Goal: Task Accomplishment & Management: Check status

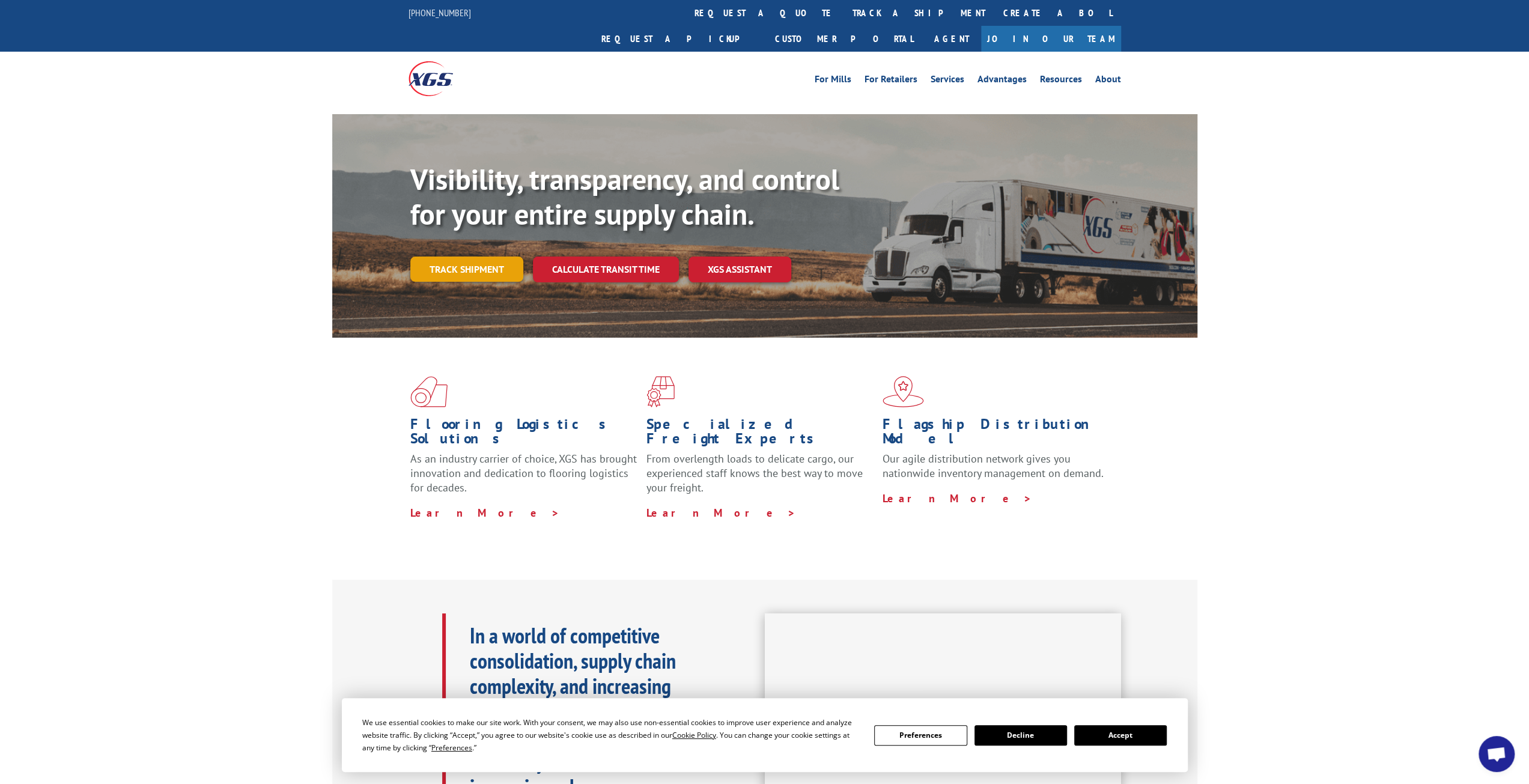
click at [493, 256] on link "Track shipment" at bounding box center [467, 269] width 113 height 25
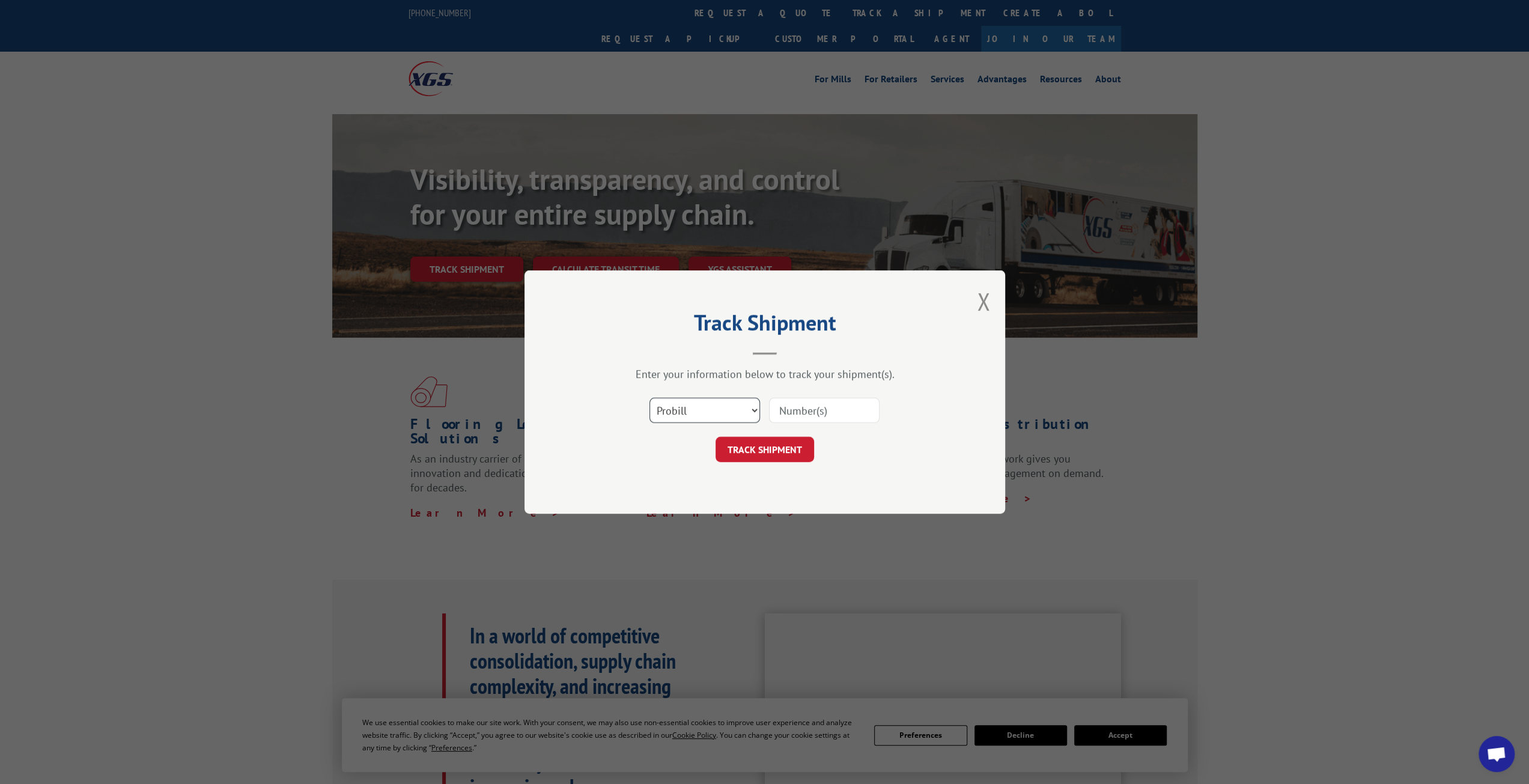
click at [739, 408] on select "Select category... Probill BOL PO" at bounding box center [705, 410] width 111 height 25
select select "bol"
click at [650, 397] on select "Select category... Probill BOL PO" at bounding box center [705, 410] width 111 height 25
click at [829, 409] on input at bounding box center [824, 410] width 111 height 25
paste input "7061837"
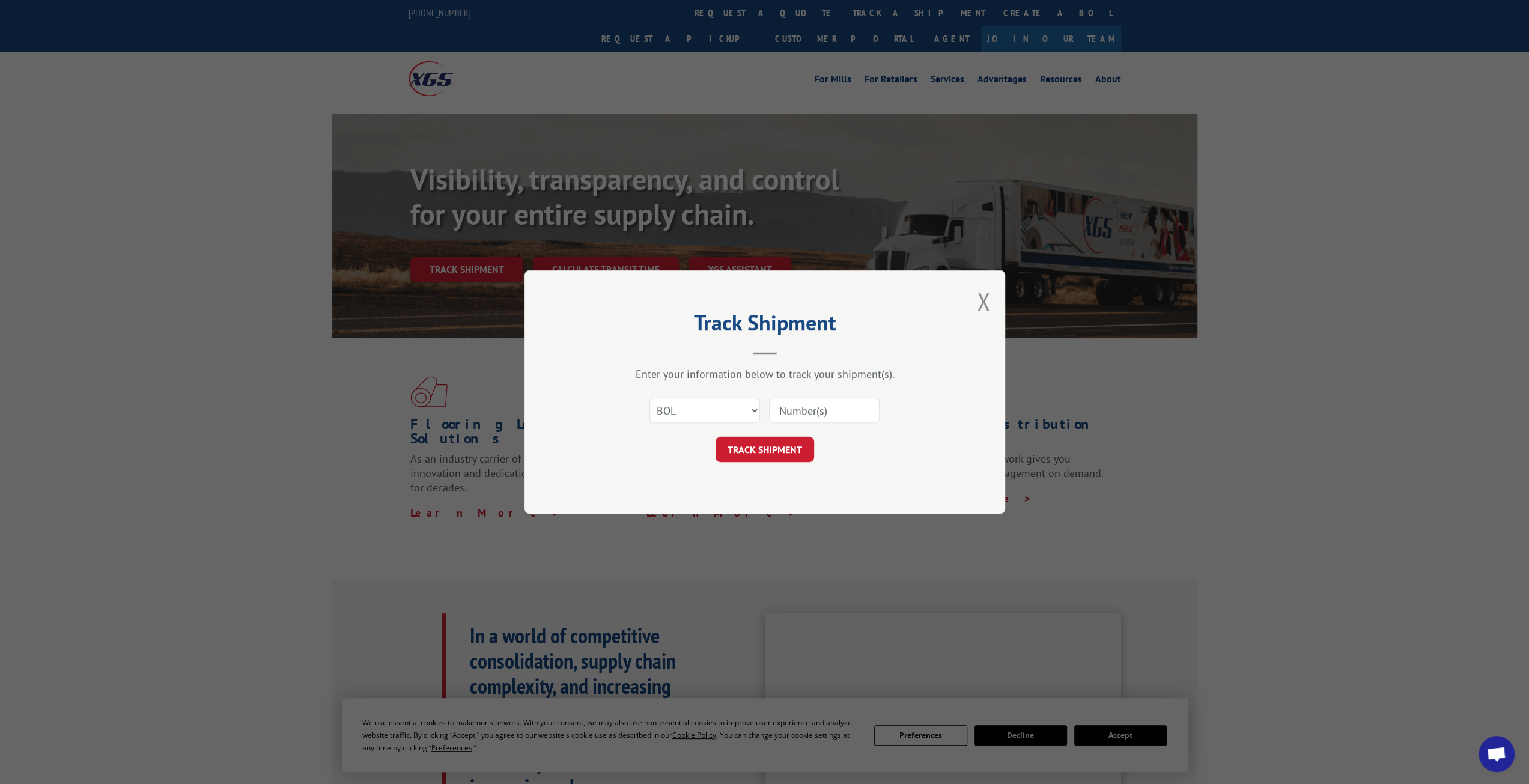
type input "7061837"
click button "TRACK SHIPMENT" at bounding box center [765, 449] width 99 height 25
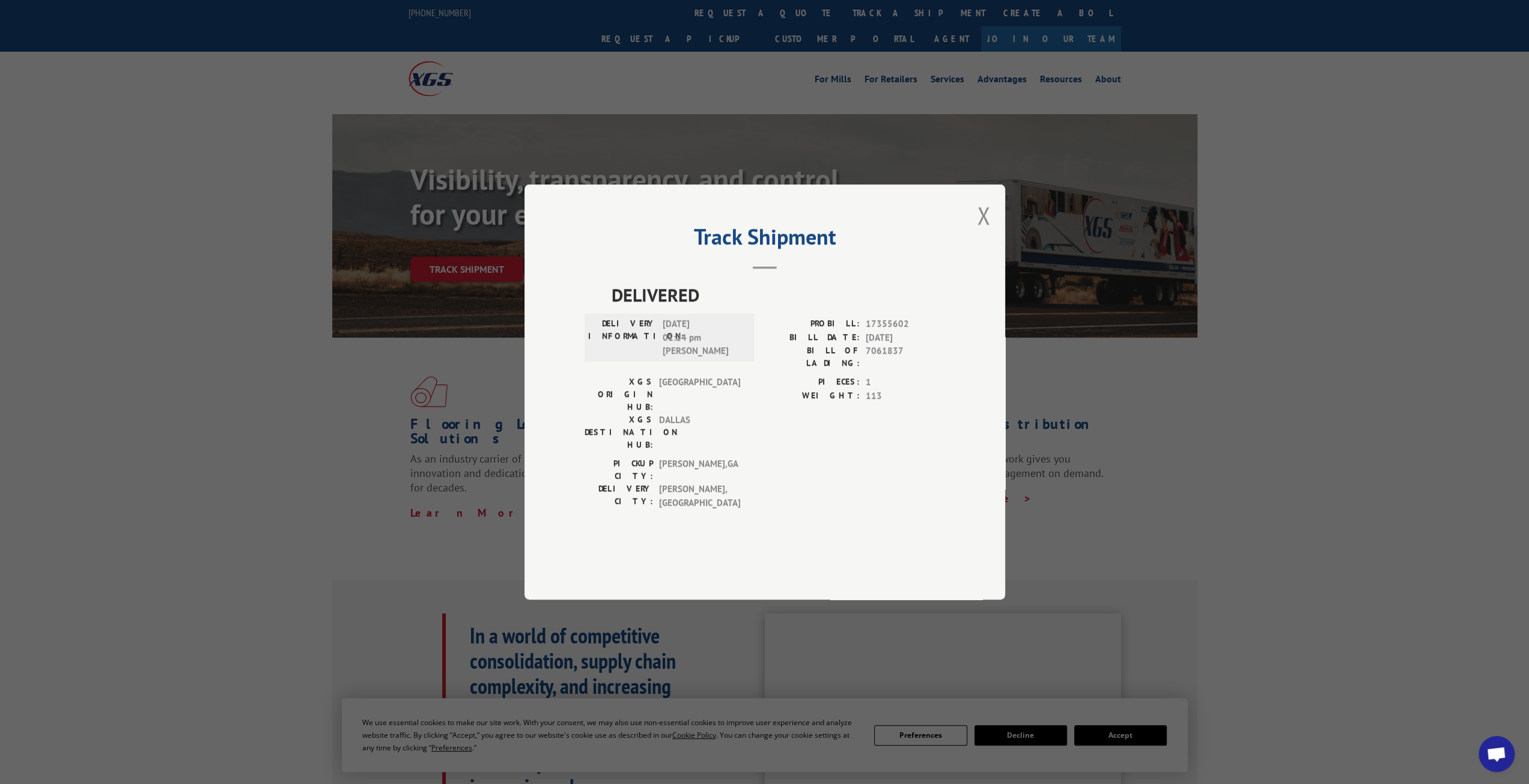
click at [978, 231] on button "Close modal" at bounding box center [983, 215] width 13 height 32
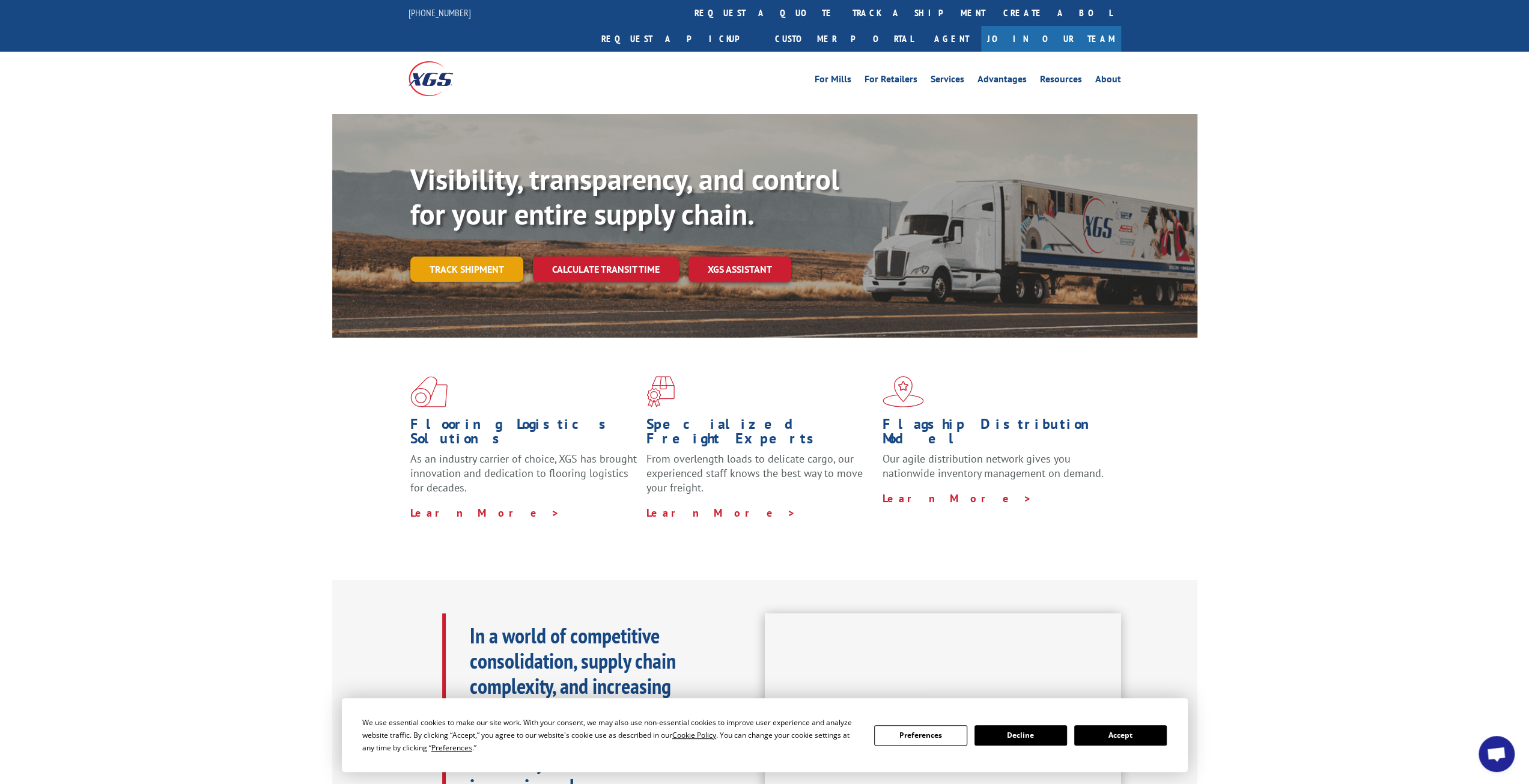
click at [490, 256] on link "Track shipment" at bounding box center [467, 269] width 113 height 25
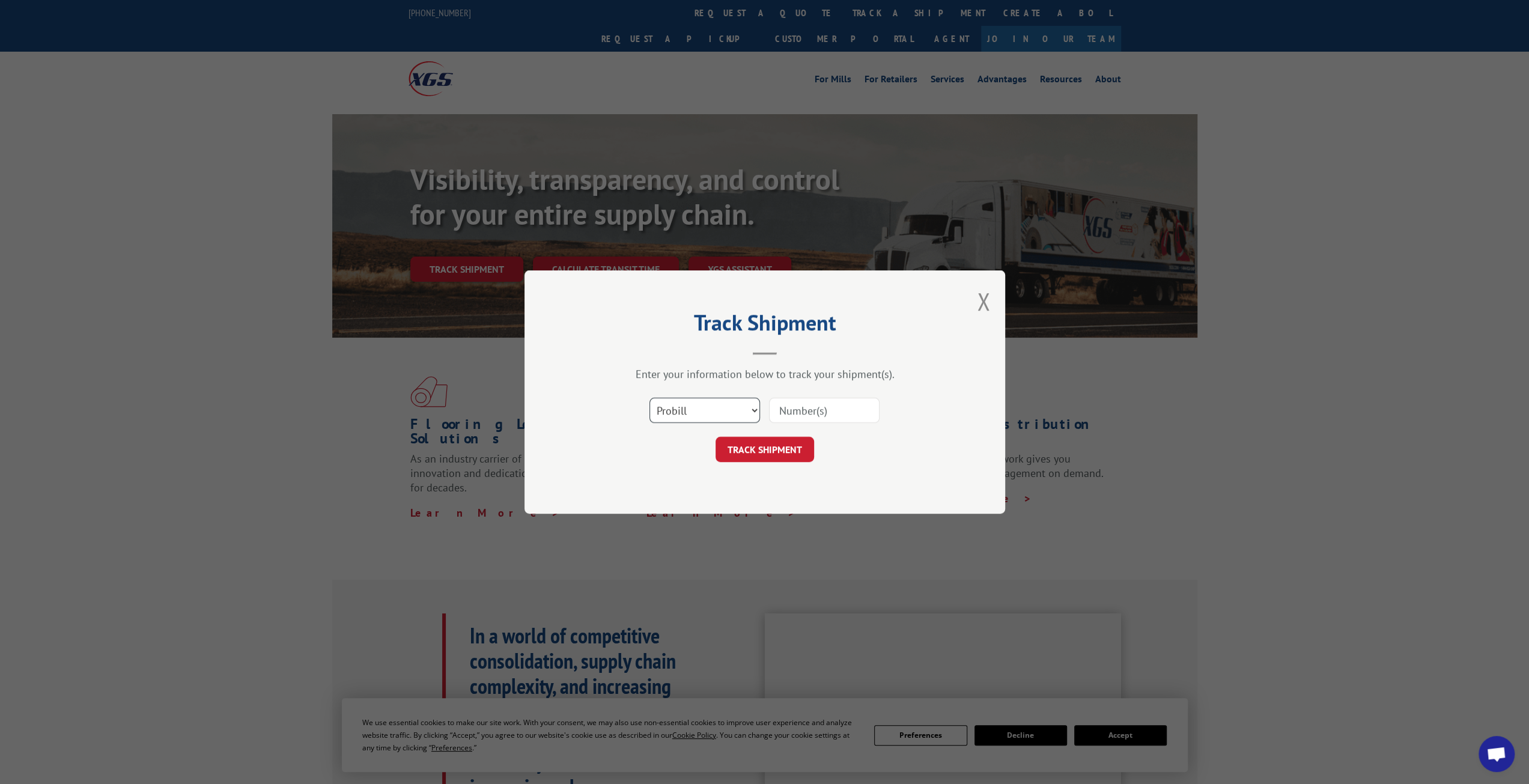
click at [733, 406] on select "Select category... Probill BOL PO" at bounding box center [705, 410] width 111 height 25
select select "bol"
click at [650, 397] on select "Select category... Probill BOL PO" at bounding box center [705, 410] width 111 height 25
click at [804, 410] on input at bounding box center [824, 410] width 111 height 25
paste input "6011320"
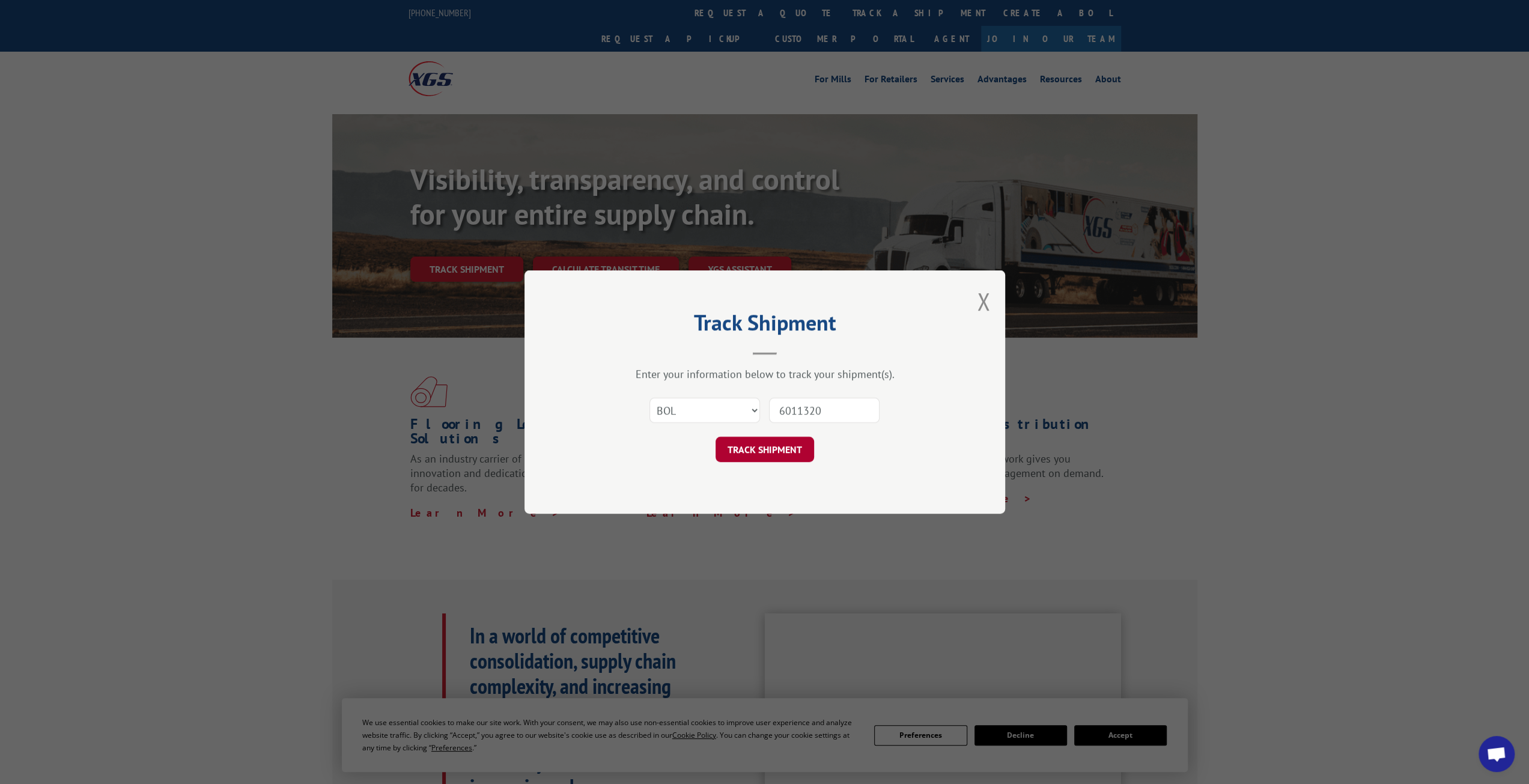
type input "6011320"
click at [769, 447] on button "TRACK SHIPMENT" at bounding box center [765, 449] width 99 height 25
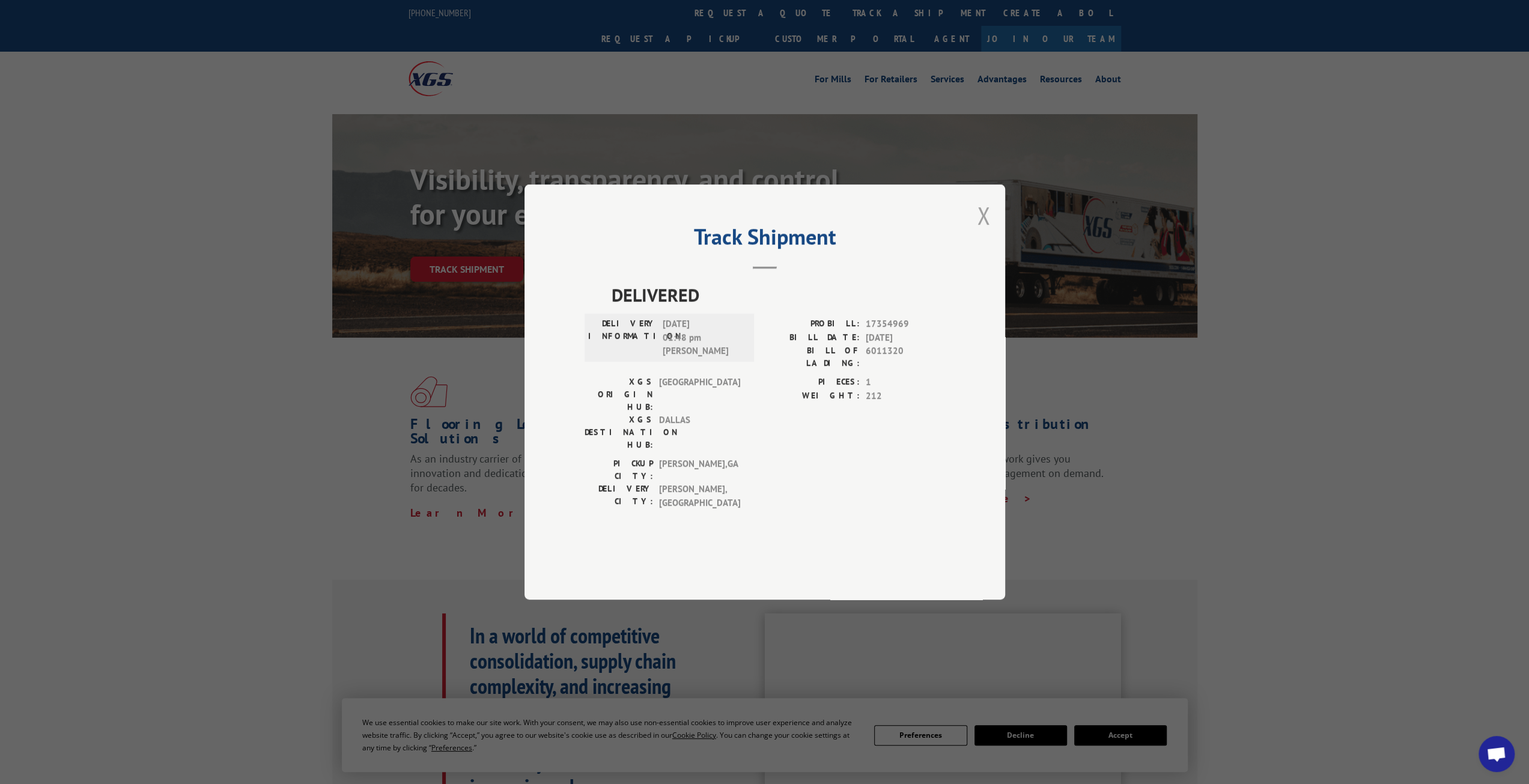
click at [983, 231] on button "Close modal" at bounding box center [983, 215] width 13 height 32
